Goal: Information Seeking & Learning: Learn about a topic

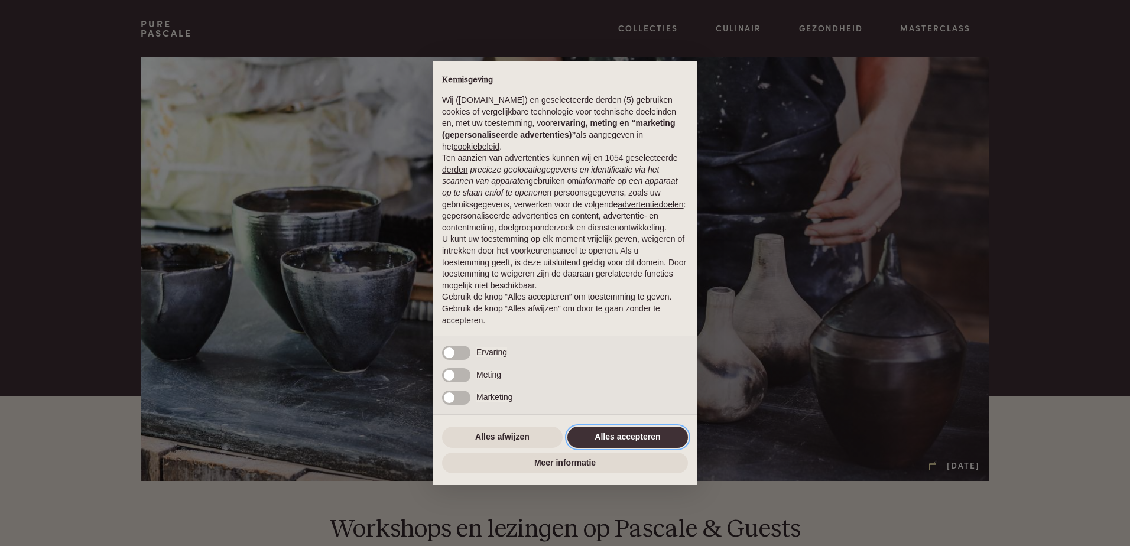
click at [648, 440] on button "Alles accepteren" at bounding box center [627, 437] width 121 height 21
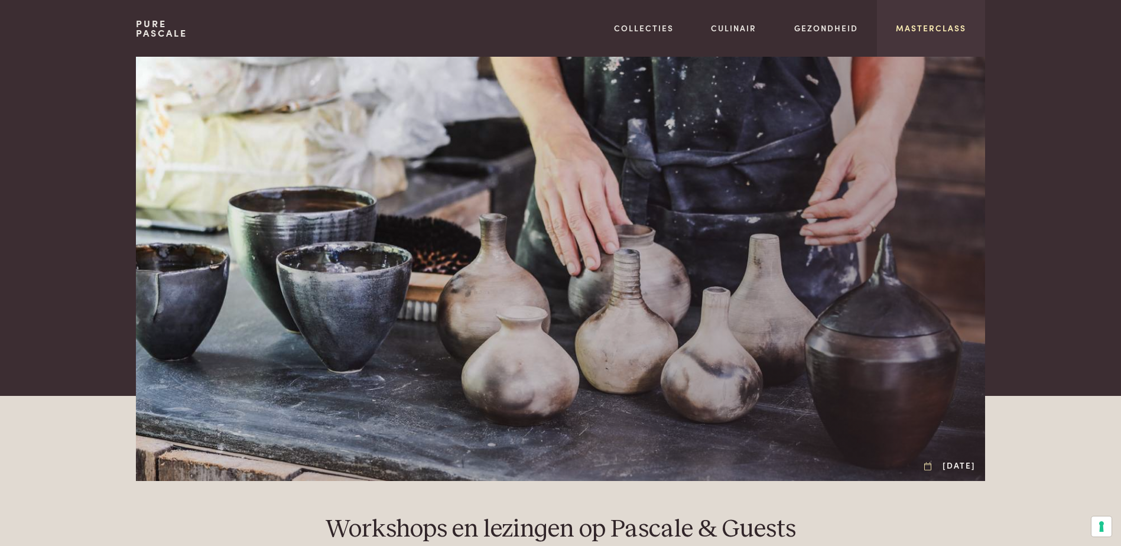
click at [926, 34] on link "Masterclass" at bounding box center [931, 28] width 70 height 12
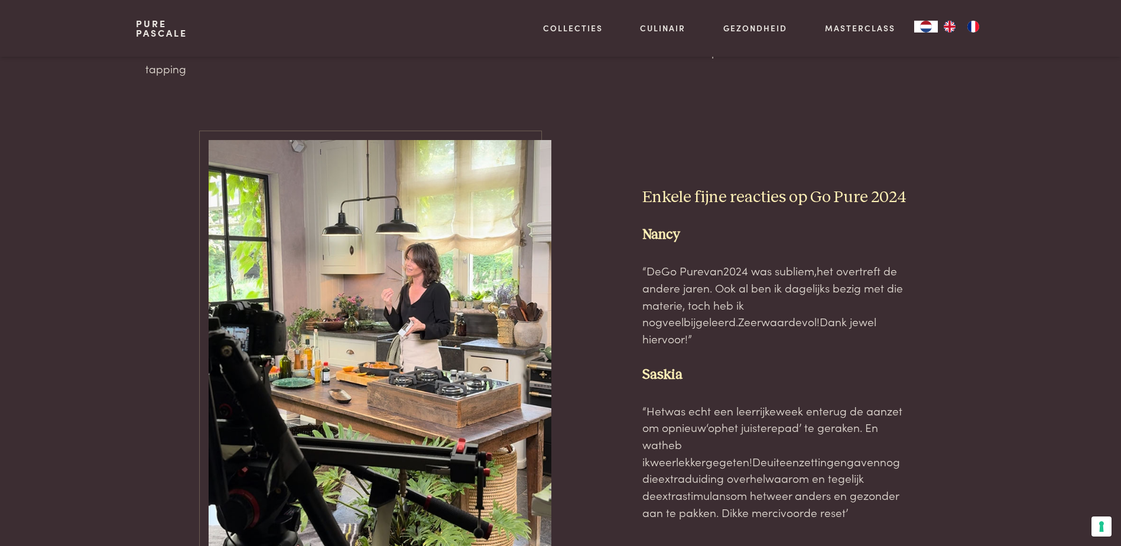
scroll to position [3250, 0]
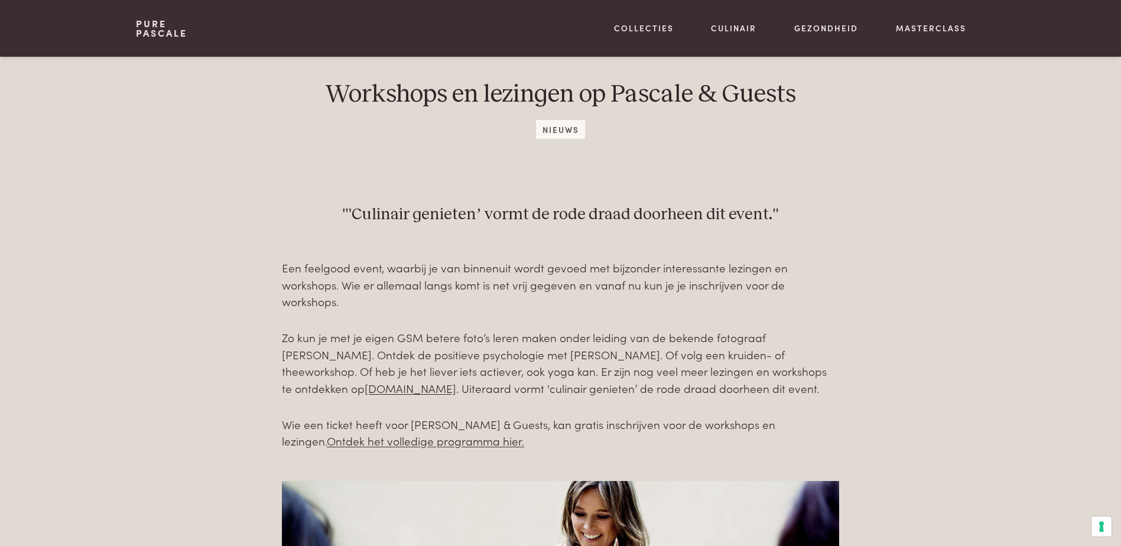
scroll to position [473, 0]
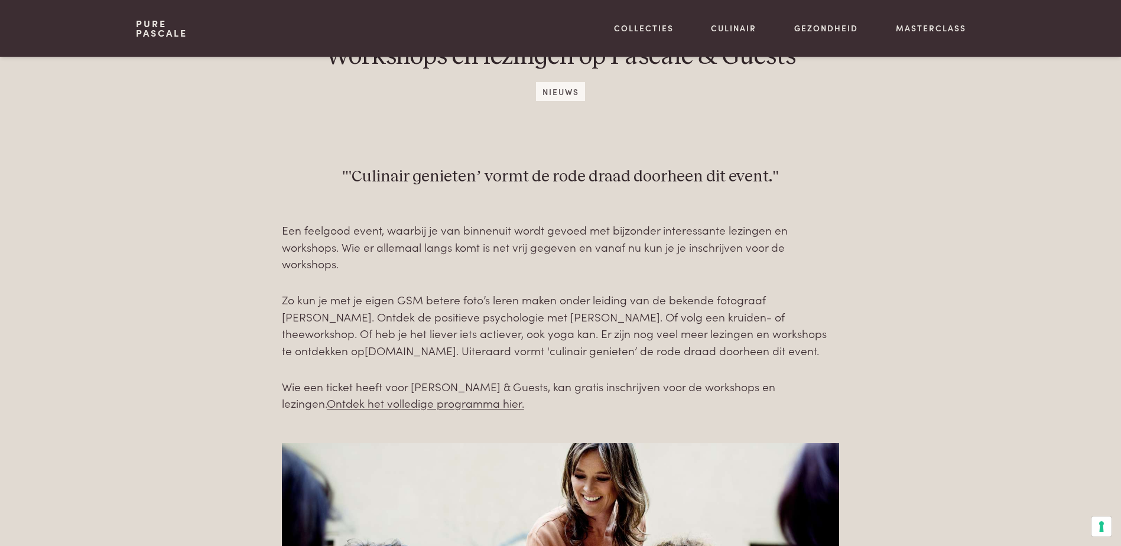
click at [453, 346] on link "[DOMAIN_NAME]" at bounding box center [411, 350] width 92 height 16
click at [524, 403] on link "Ontdek het volledige programma hier." at bounding box center [425, 403] width 197 height 16
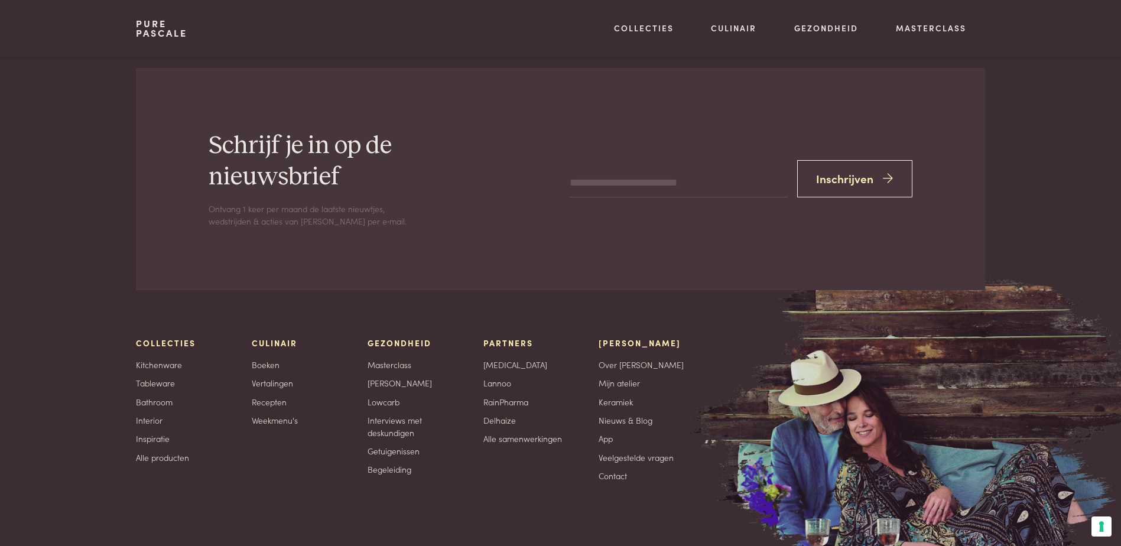
scroll to position [1832, 0]
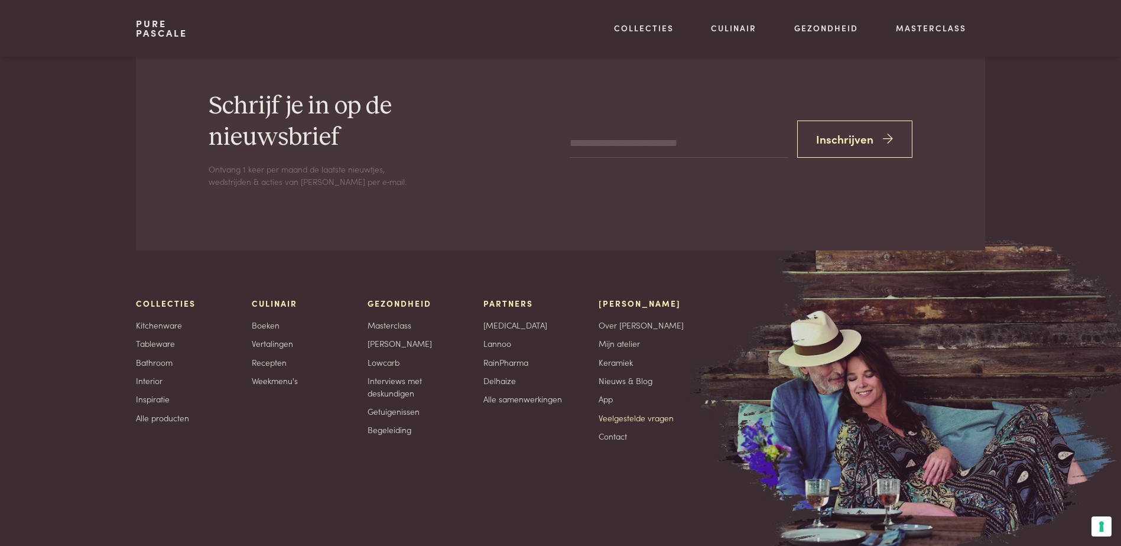
click at [649, 424] on link "Veelgestelde vragen" at bounding box center [636, 418] width 75 height 12
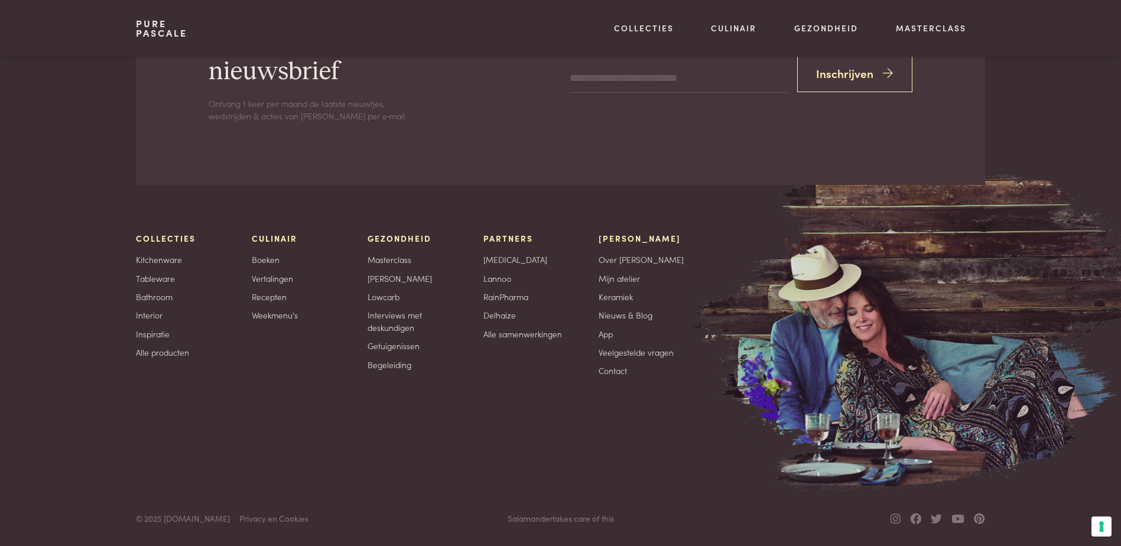
scroll to position [1465, 0]
